Goal: Information Seeking & Learning: Learn about a topic

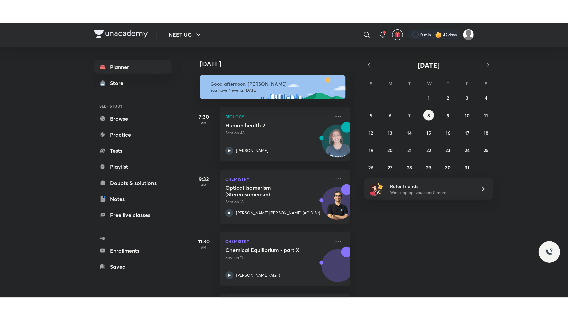
scroll to position [61, 0]
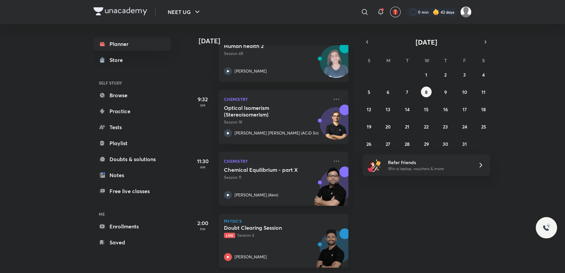
click at [286, 232] on p "Live Session 4" at bounding box center [276, 235] width 105 height 6
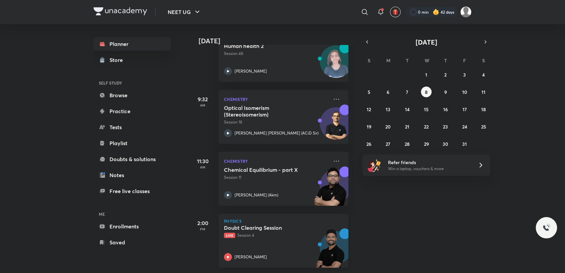
drag, startPoint x: 286, startPoint y: 232, endPoint x: 248, endPoint y: 226, distance: 38.5
click at [248, 226] on div "Doubt Clearing Session Live Session 4" at bounding box center [276, 231] width 105 height 14
click at [282, 242] on div "Doubt Clearing Session Live Session 4 [PERSON_NAME]" at bounding box center [276, 242] width 105 height 37
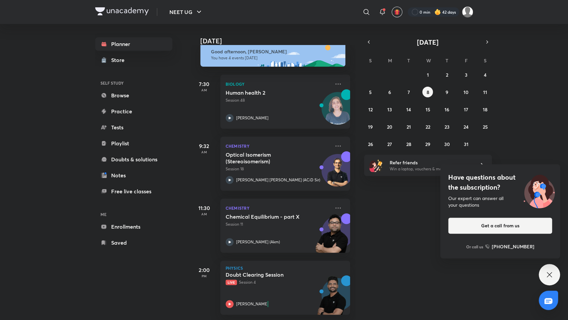
scroll to position [15, 0]
